Goal: Obtain resource: Obtain resource

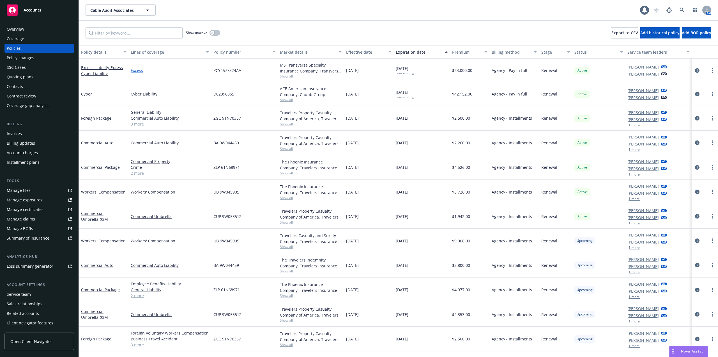
click at [138, 69] on link "Excess" at bounding box center [170, 70] width 78 height 6
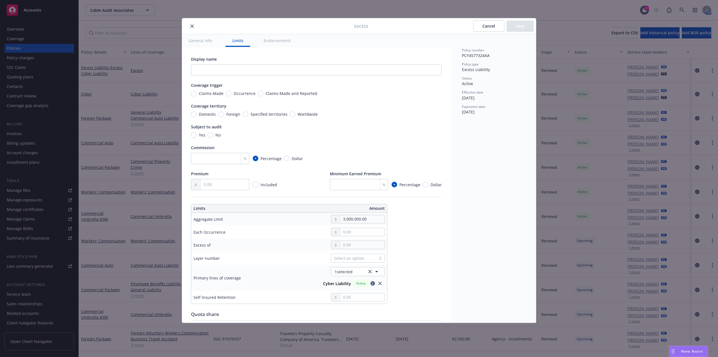
click at [193, 24] on icon "close" at bounding box center [192, 25] width 3 height 3
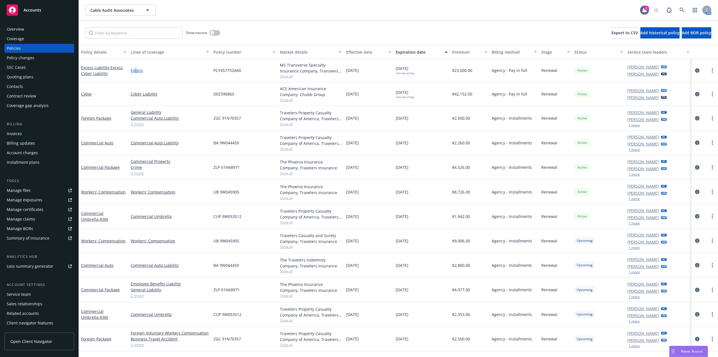
click at [136, 68] on link "Excess" at bounding box center [170, 70] width 78 height 6
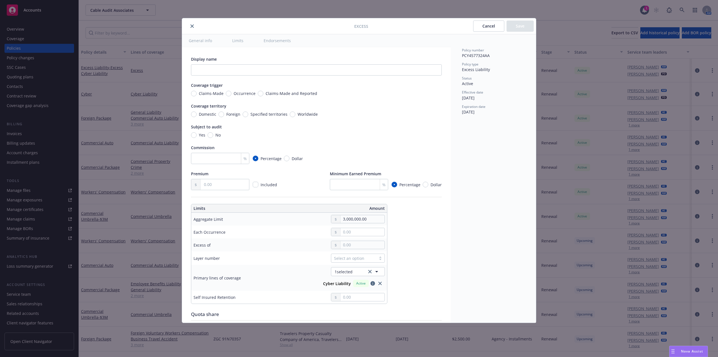
type textarea "x"
click at [192, 27] on icon "close" at bounding box center [192, 25] width 3 height 3
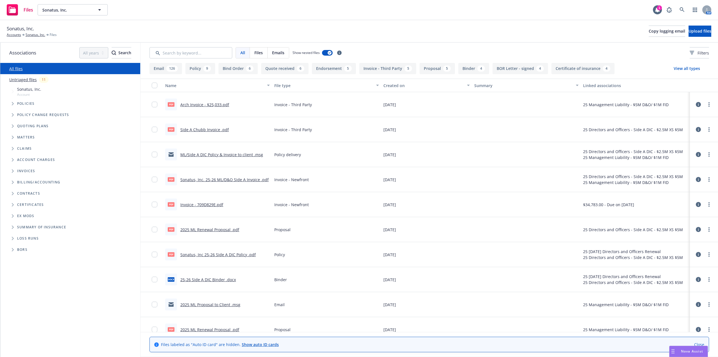
click at [28, 81] on link "Untriaged files" at bounding box center [23, 80] width 28 height 6
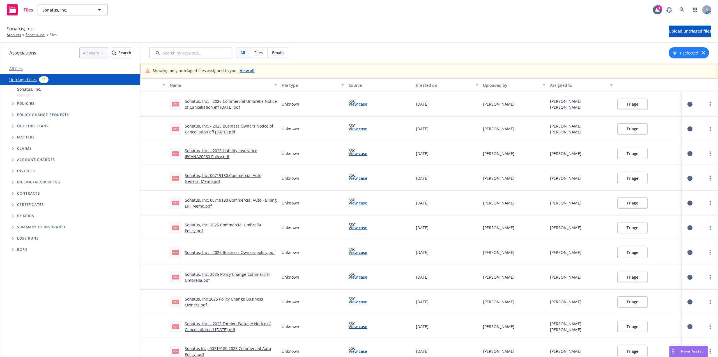
click at [219, 101] on link "Sonatus, Inc. - 2025 Commercial Umbrella Notice of Cancellation eff 09-13-2025.…" at bounding box center [231, 103] width 92 height 11
click at [226, 102] on link "Sonatus, Inc. - 2025 Commercial Umbrella Notice of Cancellation eff 09-13-2025.…" at bounding box center [231, 103] width 92 height 11
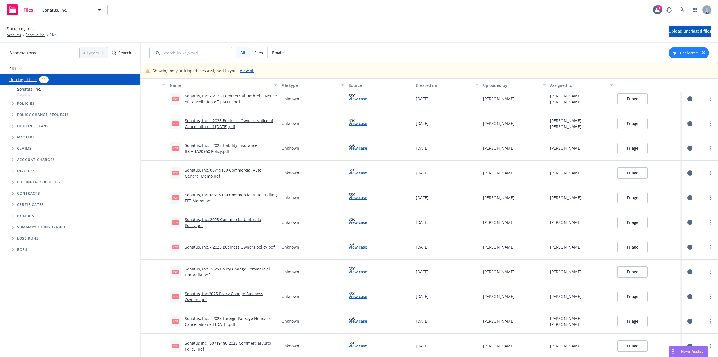
scroll to position [7, 0]
click at [257, 244] on link "Sonatus, Inc. - 2025 Business Owners policy.pdf" at bounding box center [230, 245] width 90 height 5
